Goal: Information Seeking & Learning: Understand process/instructions

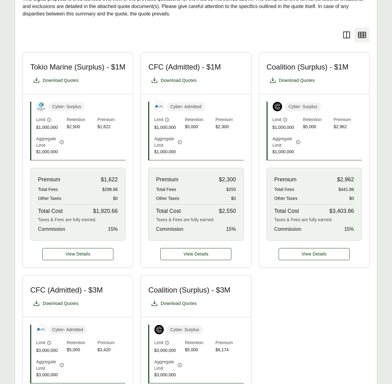
scroll to position [171, 0]
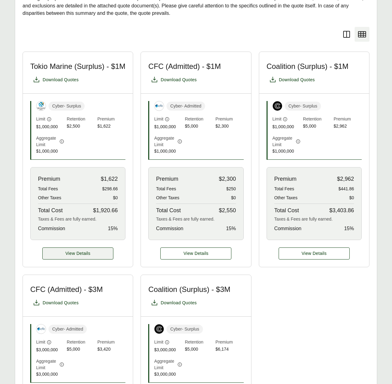
click at [78, 252] on span "View Details" at bounding box center [78, 254] width 25 height 6
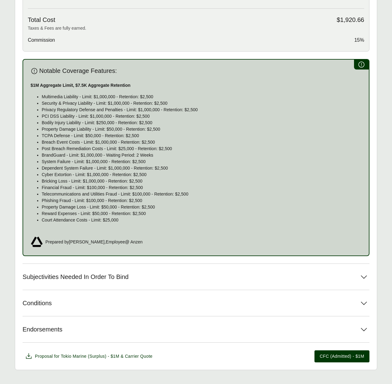
scroll to position [326, 0]
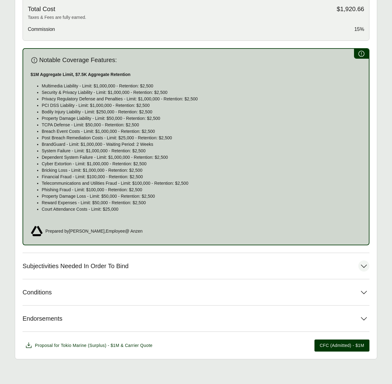
click at [95, 266] on span "Subjectivities Needed In Order To Bind" at bounding box center [76, 267] width 106 height 8
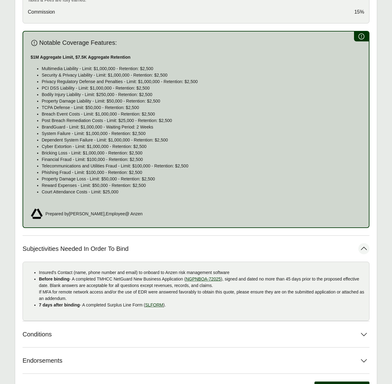
scroll to position [355, 0]
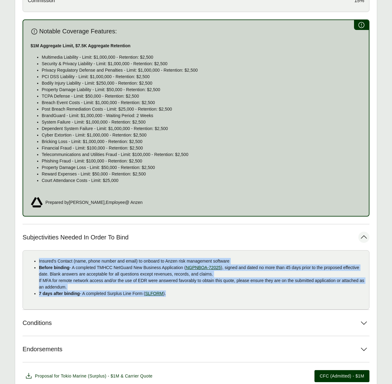
drag, startPoint x: 174, startPoint y: 294, endPoint x: 27, endPoint y: 256, distance: 152.2
click at [27, 256] on div "Insured's Contact (name, phone number and email) to onboard to Anzen risk manag…" at bounding box center [196, 280] width 347 height 59
copy ul "Insured's Contact (name, phone number and email) to onboard to Anzen risk manag…"
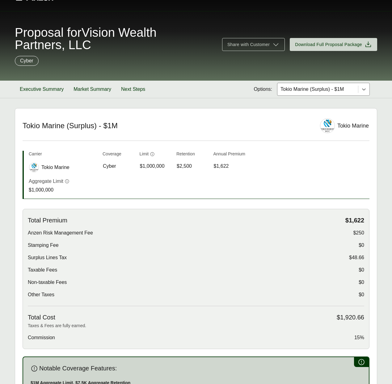
scroll to position [0, 0]
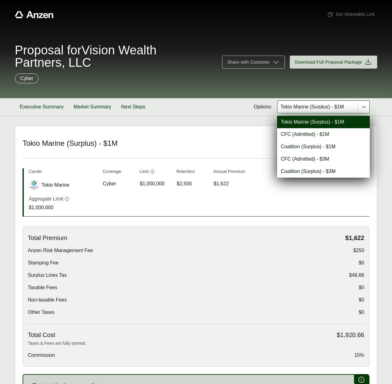
click at [311, 105] on div at bounding box center [318, 106] width 76 height 7
click at [306, 159] on div "CFC (Admitted) - $3M" at bounding box center [323, 159] width 93 height 12
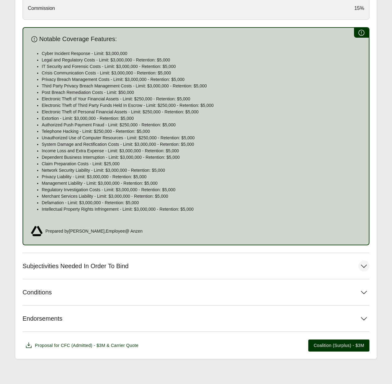
click at [115, 264] on span "Subjectivities Needed In Order To Bind" at bounding box center [76, 267] width 106 height 8
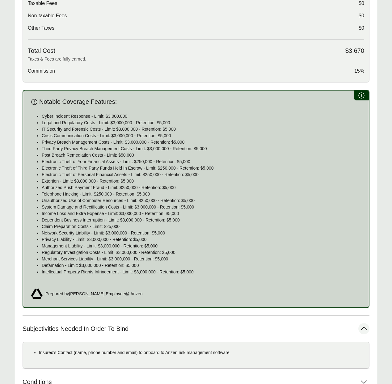
scroll to position [373, 0]
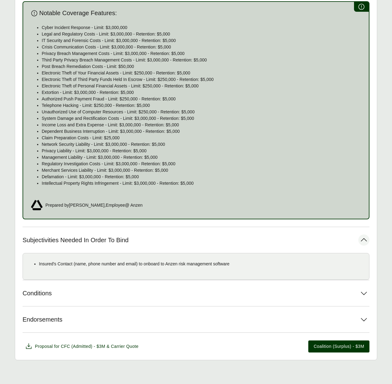
click at [106, 262] on p "Insured's Contact (name, phone number and email) to onboard to Anzen risk manag…" at bounding box center [202, 264] width 326 height 6
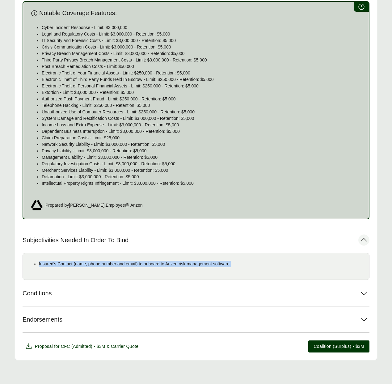
click at [106, 262] on p "Insured's Contact (name, phone number and email) to onboard to Anzen risk manag…" at bounding box center [202, 264] width 326 height 6
copy div "Insured's Contact (name, phone number and email) to onboard to Anzen risk manag…"
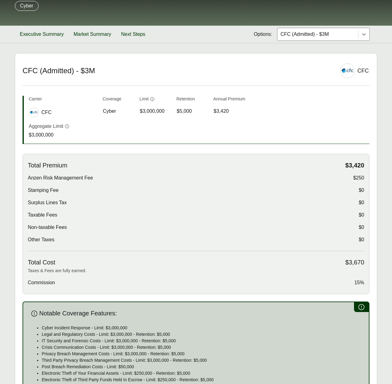
scroll to position [0, 0]
